Goal: Use online tool/utility: Utilize a website feature to perform a specific function

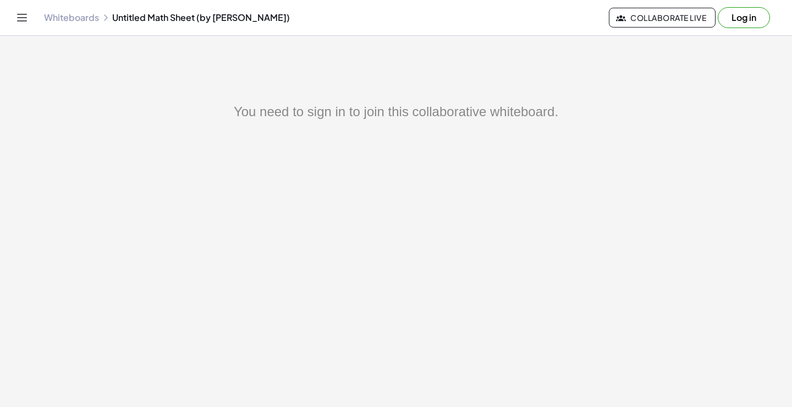
click at [741, 17] on button "Log in" at bounding box center [744, 17] width 52 height 21
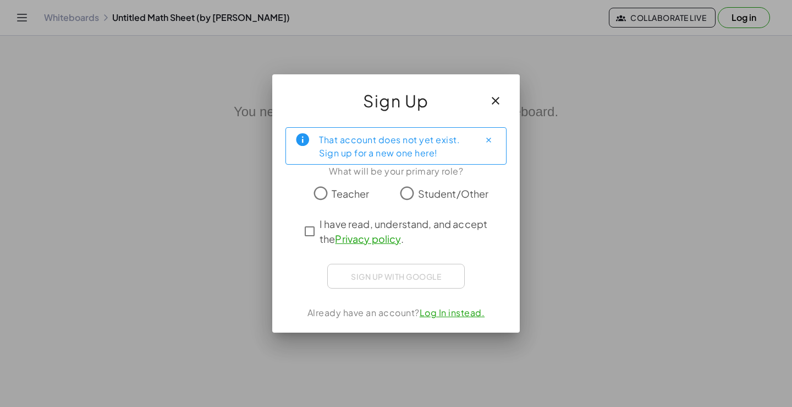
click at [418, 191] on span "Student/Other" at bounding box center [453, 193] width 71 height 15
click at [392, 267] on div "Sign up with Google Acceder con Google Acceder con Google. Se abre en una pesta…" at bounding box center [396, 276] width 138 height 25
click at [371, 272] on div "Sign up with Google Acceder con Google Acceder con Google. Se abre en una pesta…" at bounding box center [396, 276] width 138 height 25
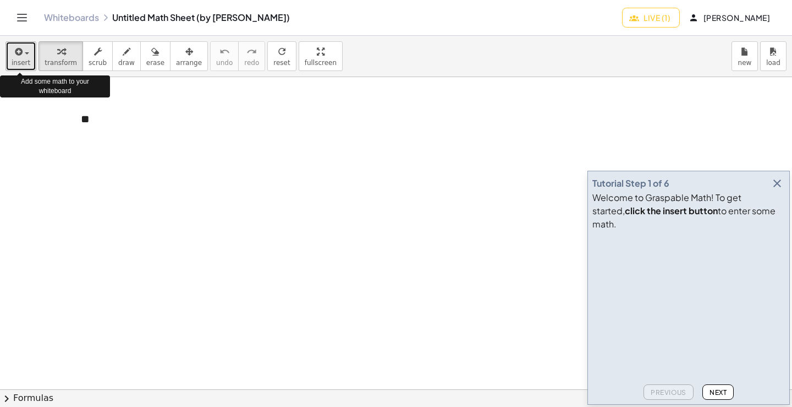
click at [17, 56] on icon "button" at bounding box center [18, 51] width 10 height 13
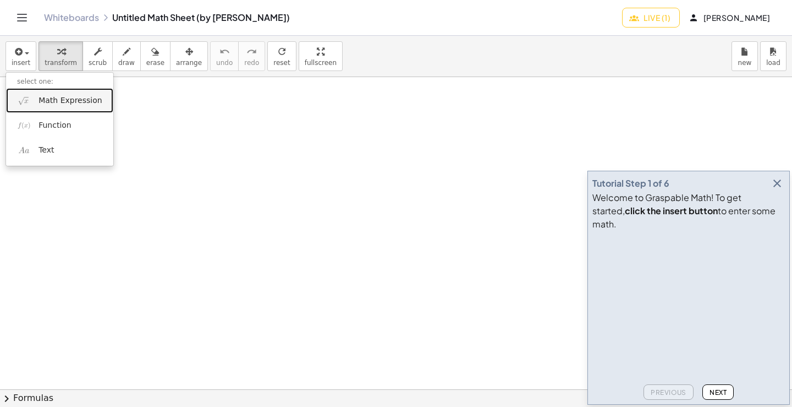
click at [51, 97] on span "Math Expression" at bounding box center [70, 100] width 63 height 11
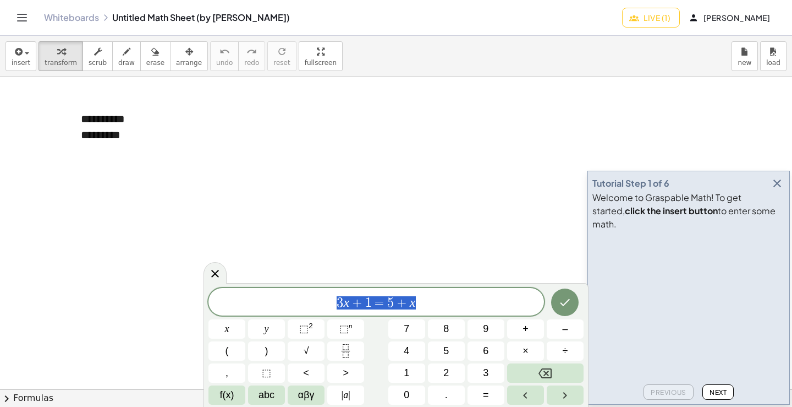
drag, startPoint x: 461, startPoint y: 301, endPoint x: 280, endPoint y: 302, distance: 181.0
click at [280, 302] on span "3 x + 1 = 5 + x" at bounding box center [377, 302] width 336 height 15
click at [455, 305] on span "3 x + 1 = 5 + x" at bounding box center [377, 302] width 336 height 15
click at [210, 272] on icon at bounding box center [215, 273] width 13 height 13
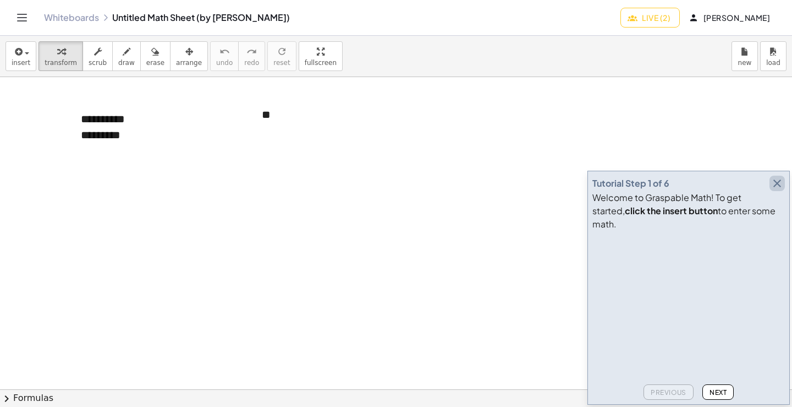
click at [777, 190] on icon "button" at bounding box center [777, 183] width 13 height 13
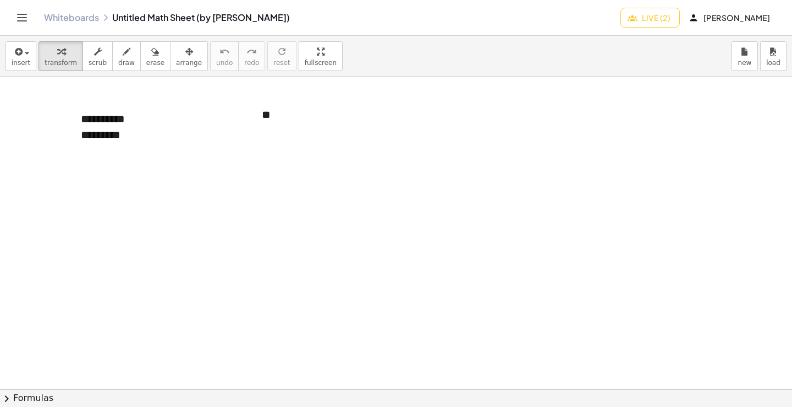
drag, startPoint x: 557, startPoint y: 255, endPoint x: 504, endPoint y: 243, distance: 54.9
click at [504, 243] on div at bounding box center [396, 389] width 792 height 624
click at [368, 159] on div at bounding box center [396, 389] width 792 height 624
